Goal: Navigation & Orientation: Find specific page/section

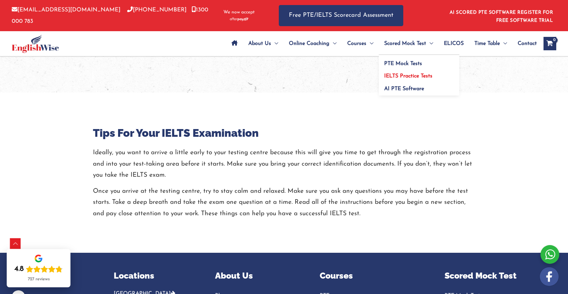
scroll to position [618, 0]
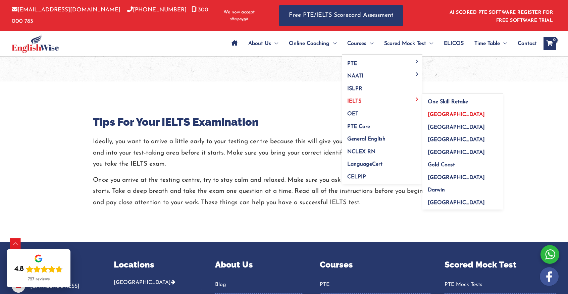
click at [435, 115] on span "[GEOGRAPHIC_DATA]" at bounding box center [456, 114] width 57 height 5
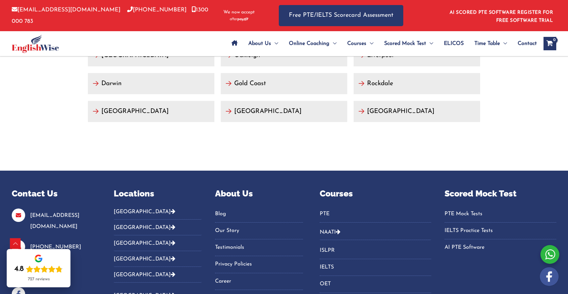
scroll to position [3143, 0]
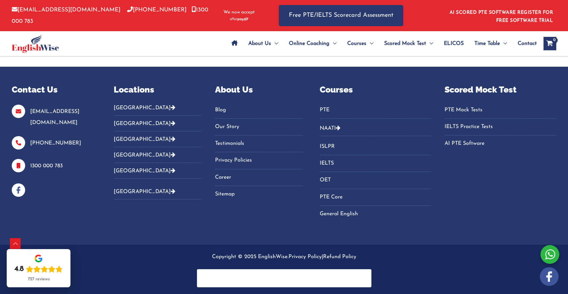
click at [128, 108] on button "[GEOGRAPHIC_DATA]" at bounding box center [158, 110] width 88 height 11
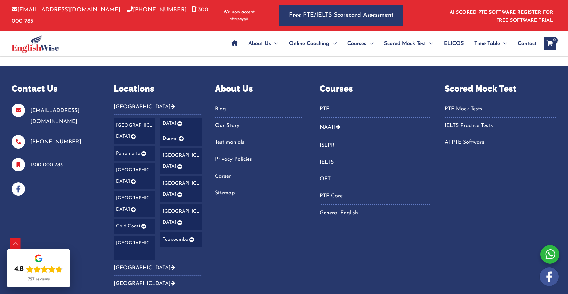
click at [129, 126] on link "[GEOGRAPHIC_DATA]" at bounding box center [134, 131] width 41 height 26
